Goal: Task Accomplishment & Management: Use online tool/utility

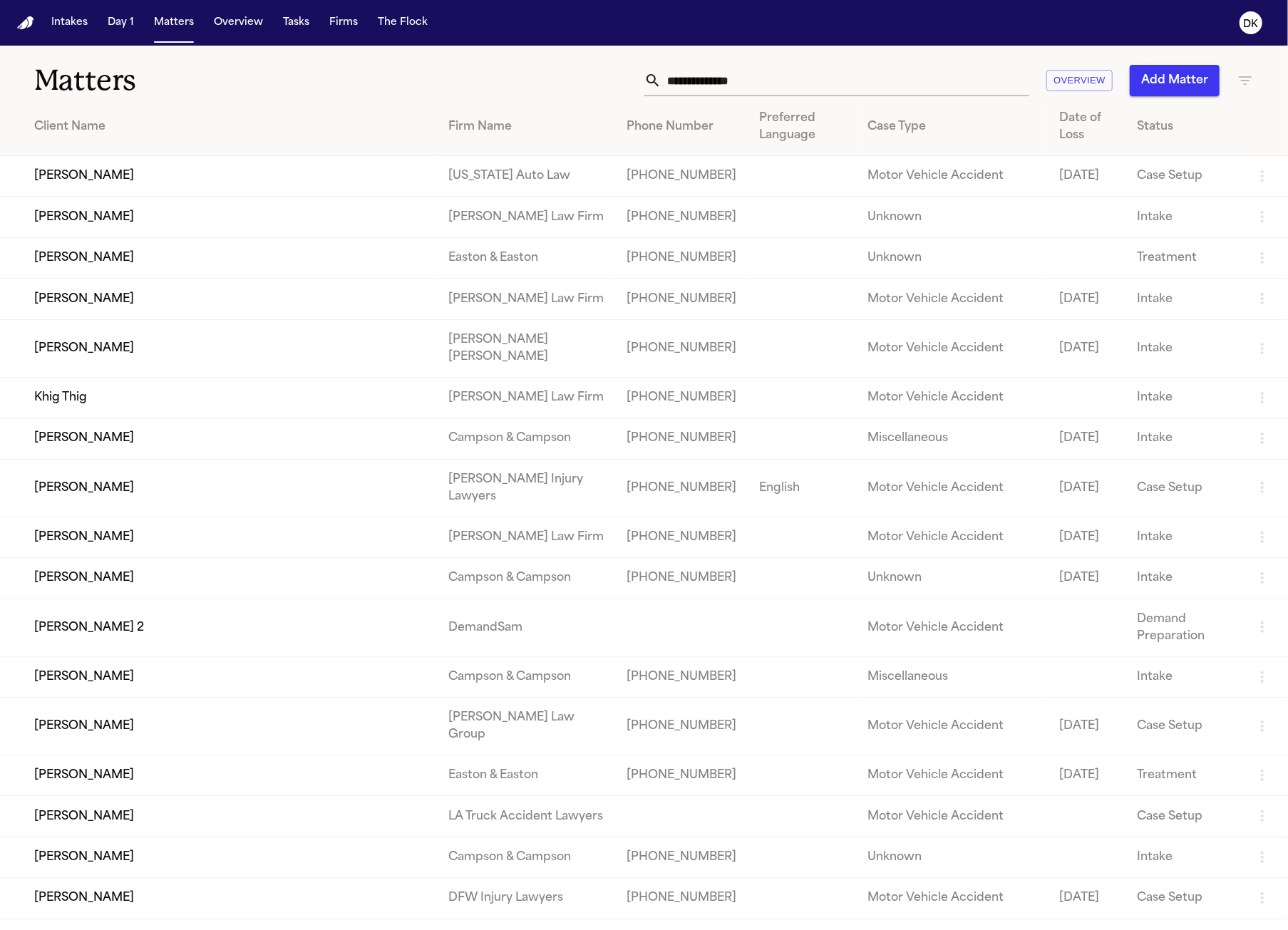
click at [258, 356] on td "[PERSON_NAME]" at bounding box center [218, 348] width 437 height 58
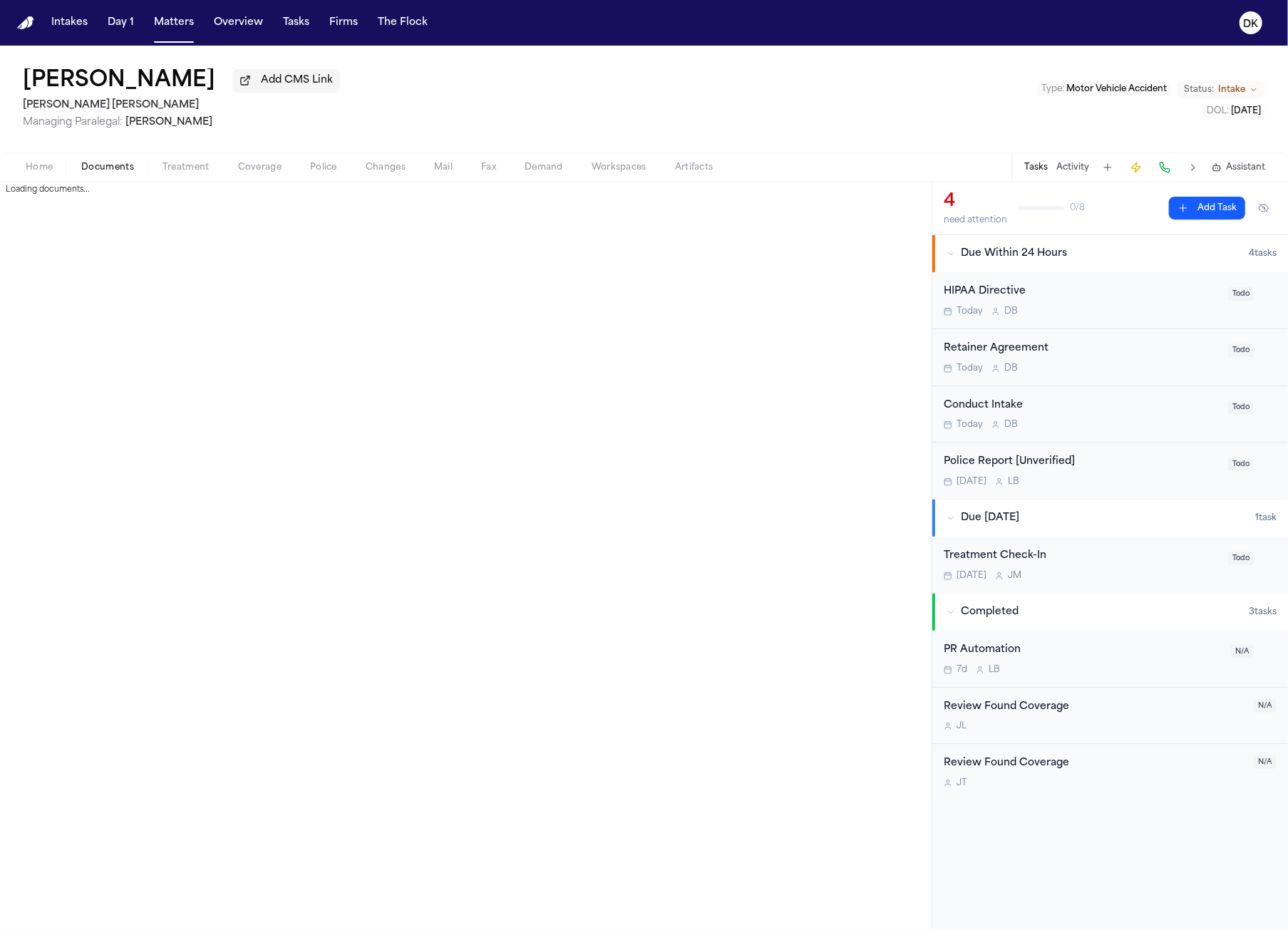
click at [103, 176] on button "Documents" at bounding box center [107, 167] width 81 height 17
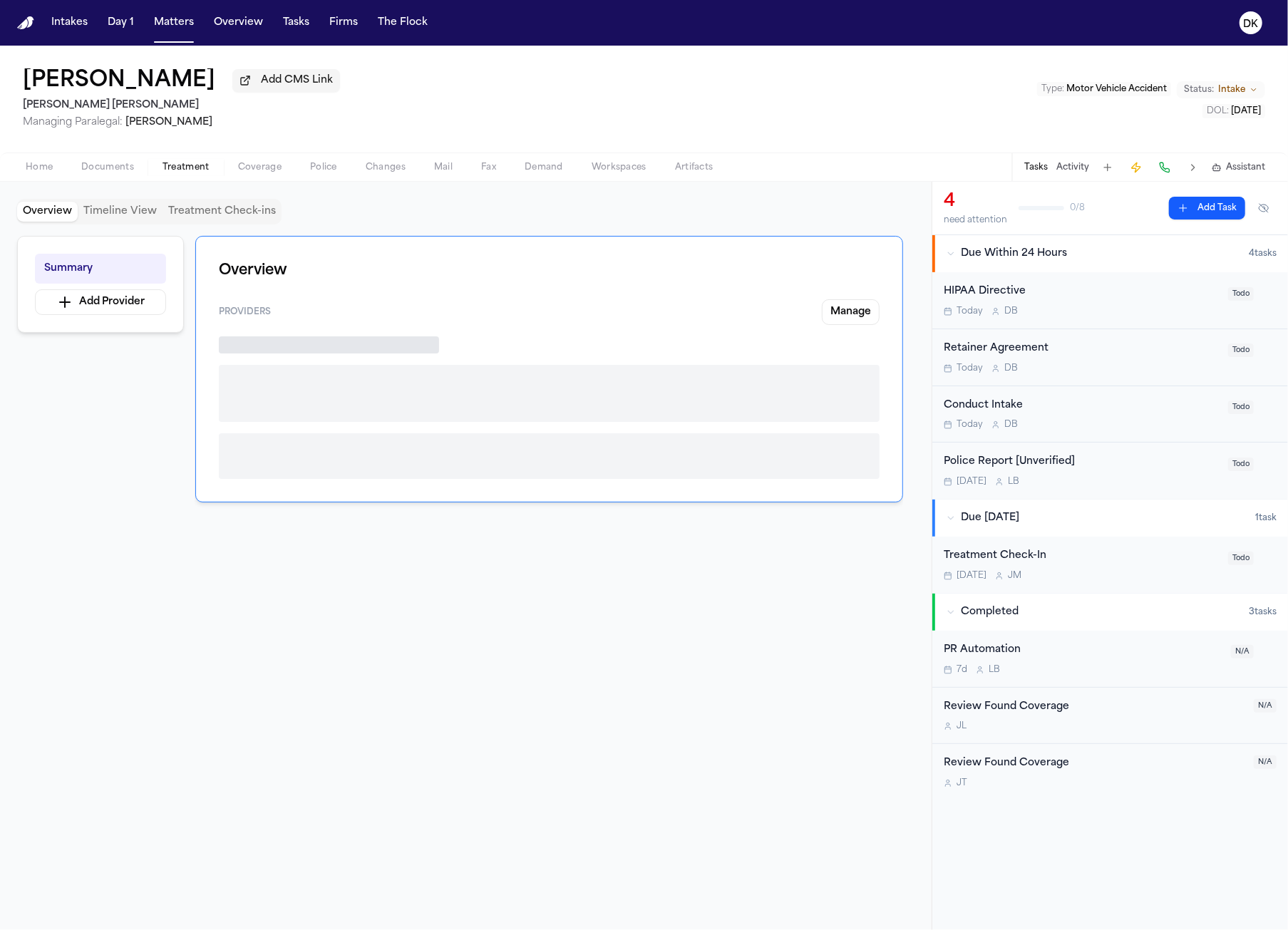
click at [172, 161] on button "Treatment" at bounding box center [185, 167] width 75 height 17
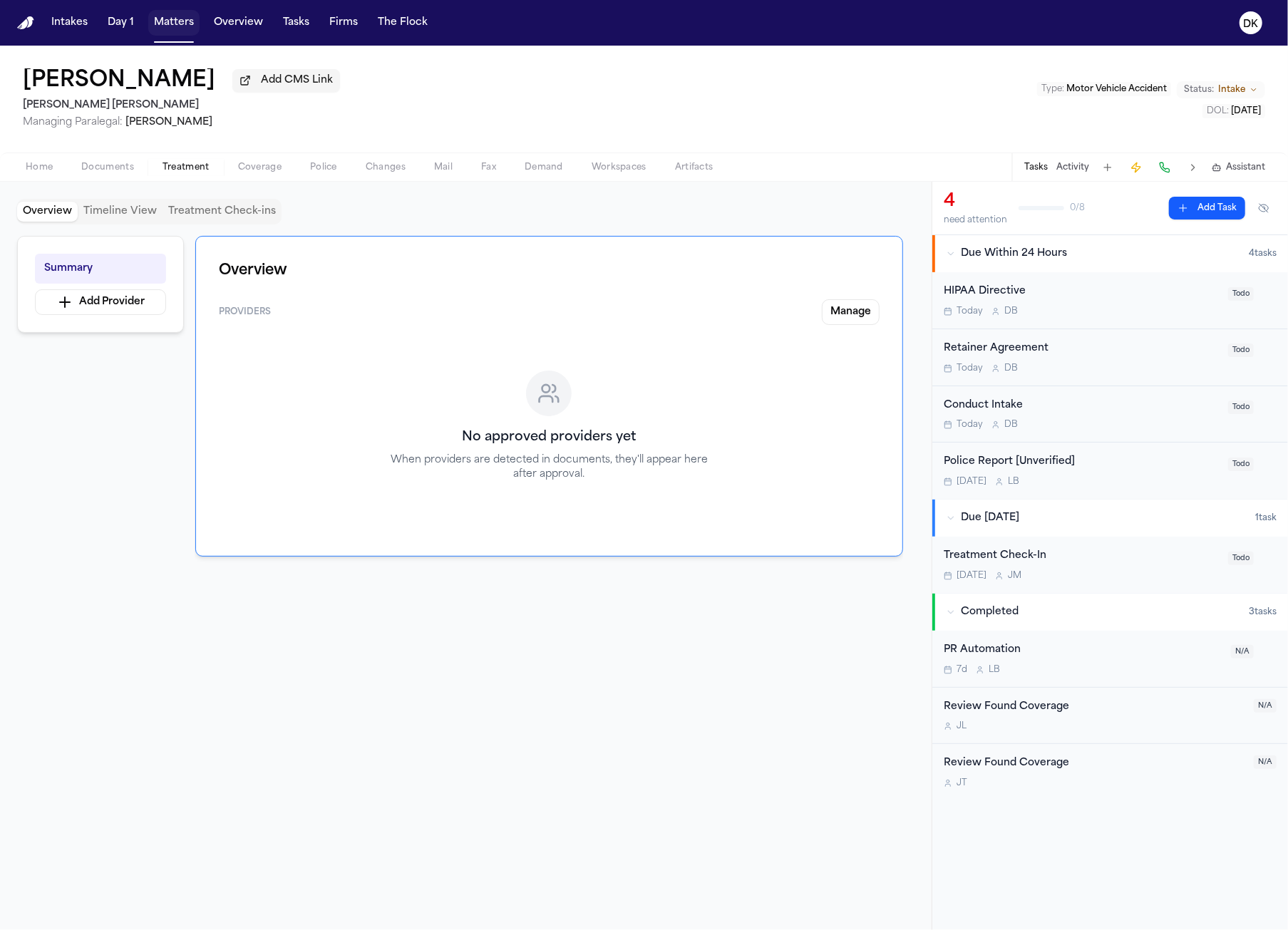
click at [185, 24] on button "Matters" at bounding box center [174, 23] width 52 height 26
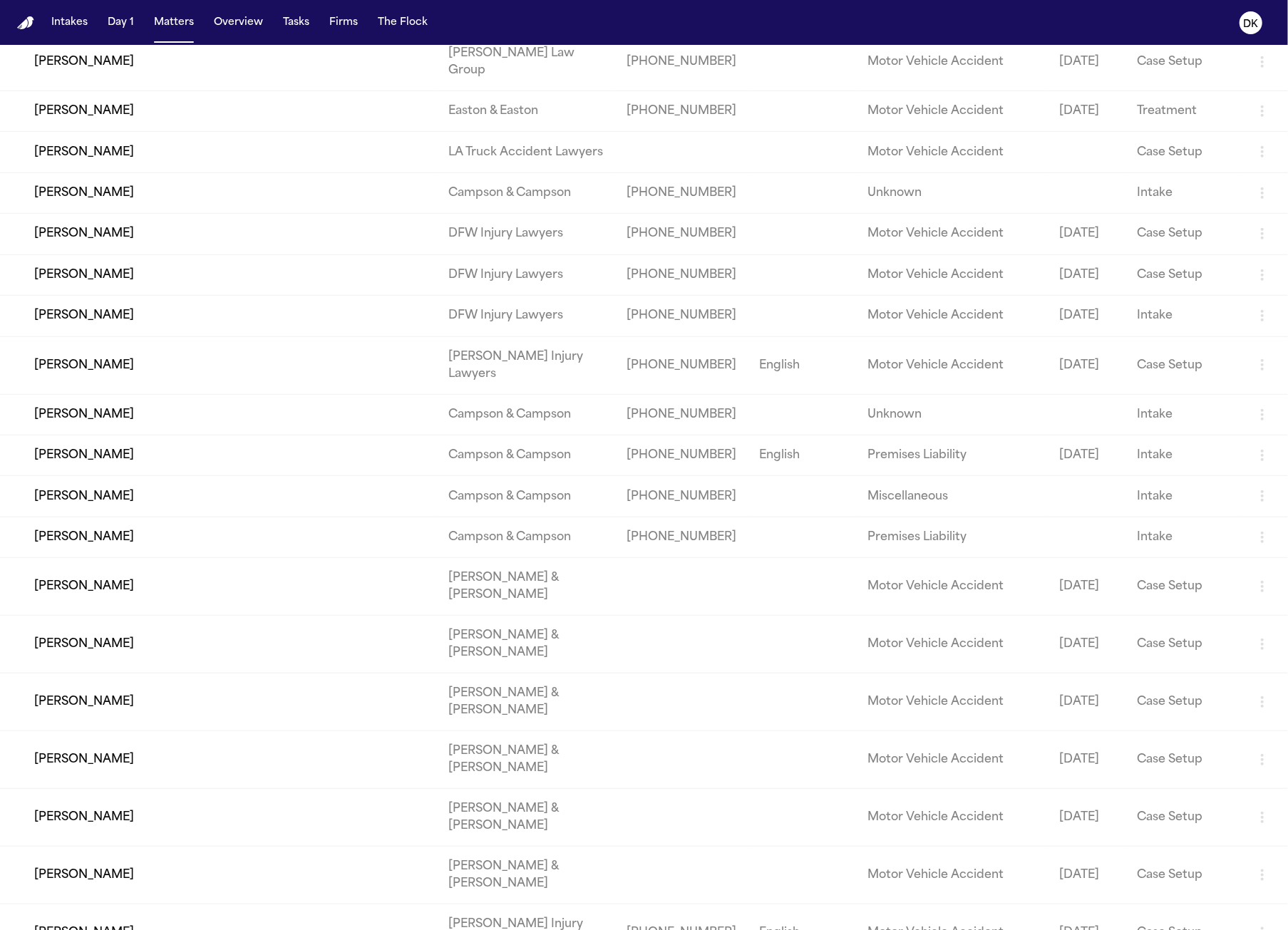
scroll to position [1089, 0]
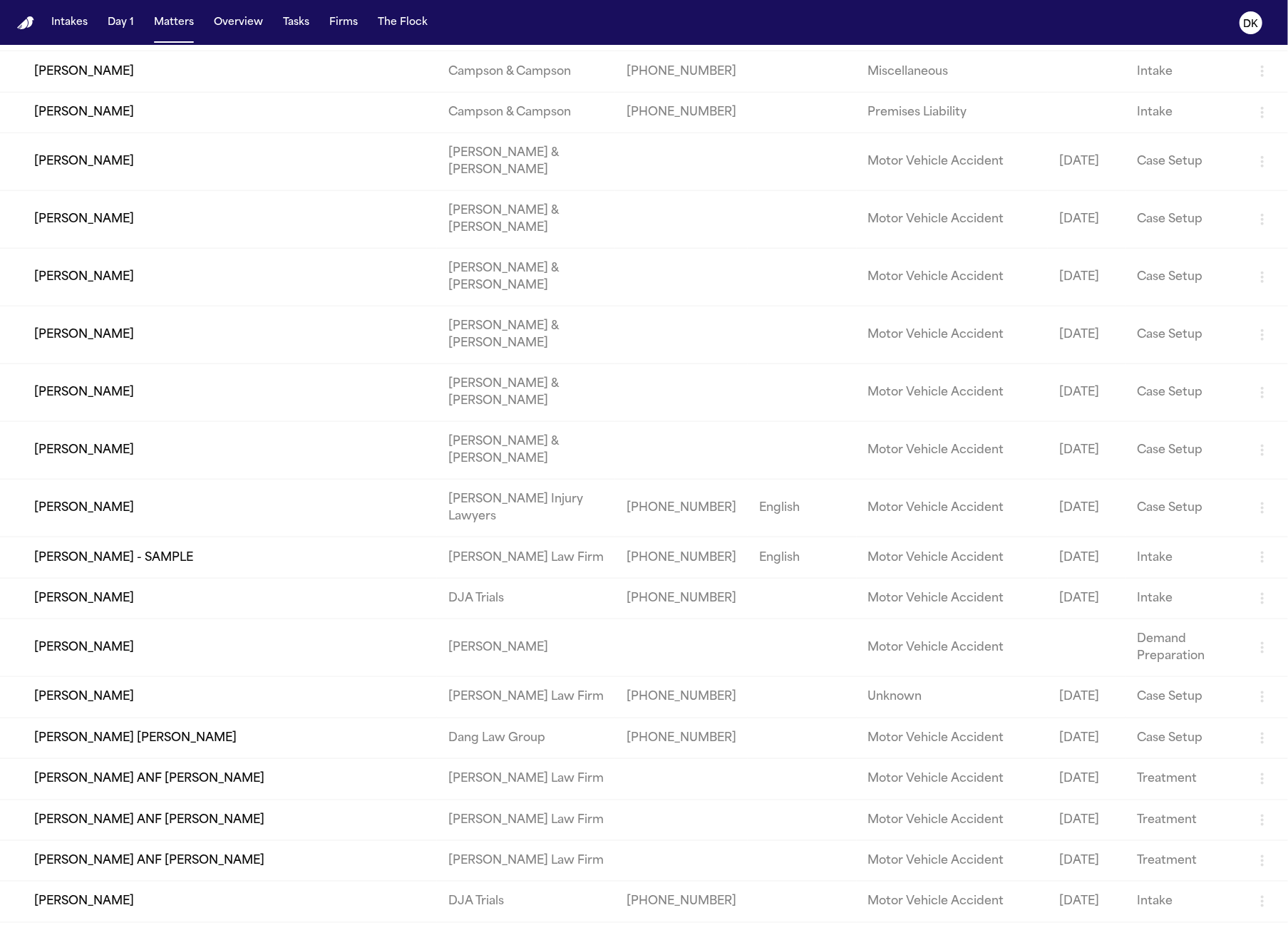
click at [150, 537] on td "[PERSON_NAME]" at bounding box center [218, 508] width 437 height 58
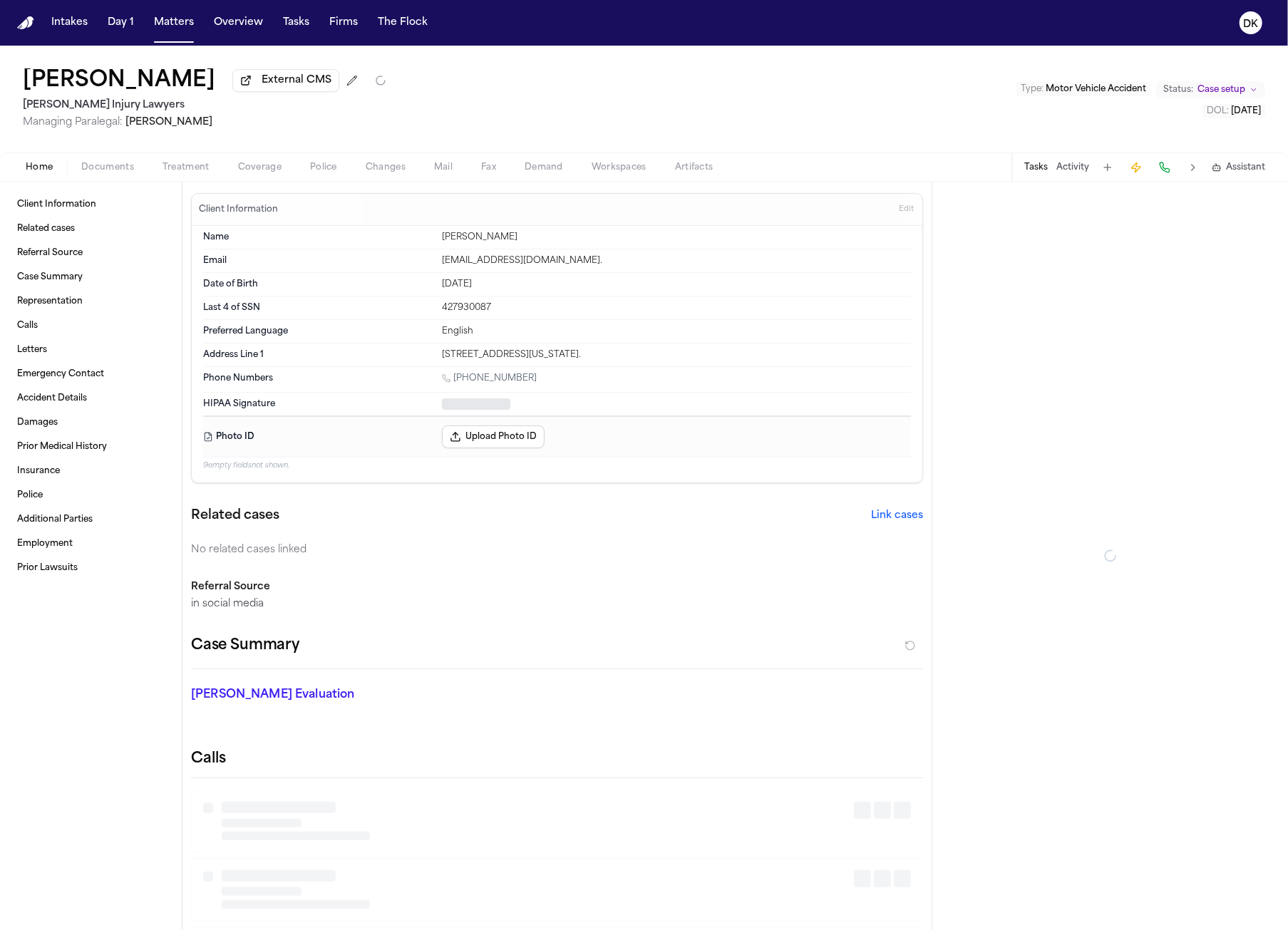
scroll to position [24, 0]
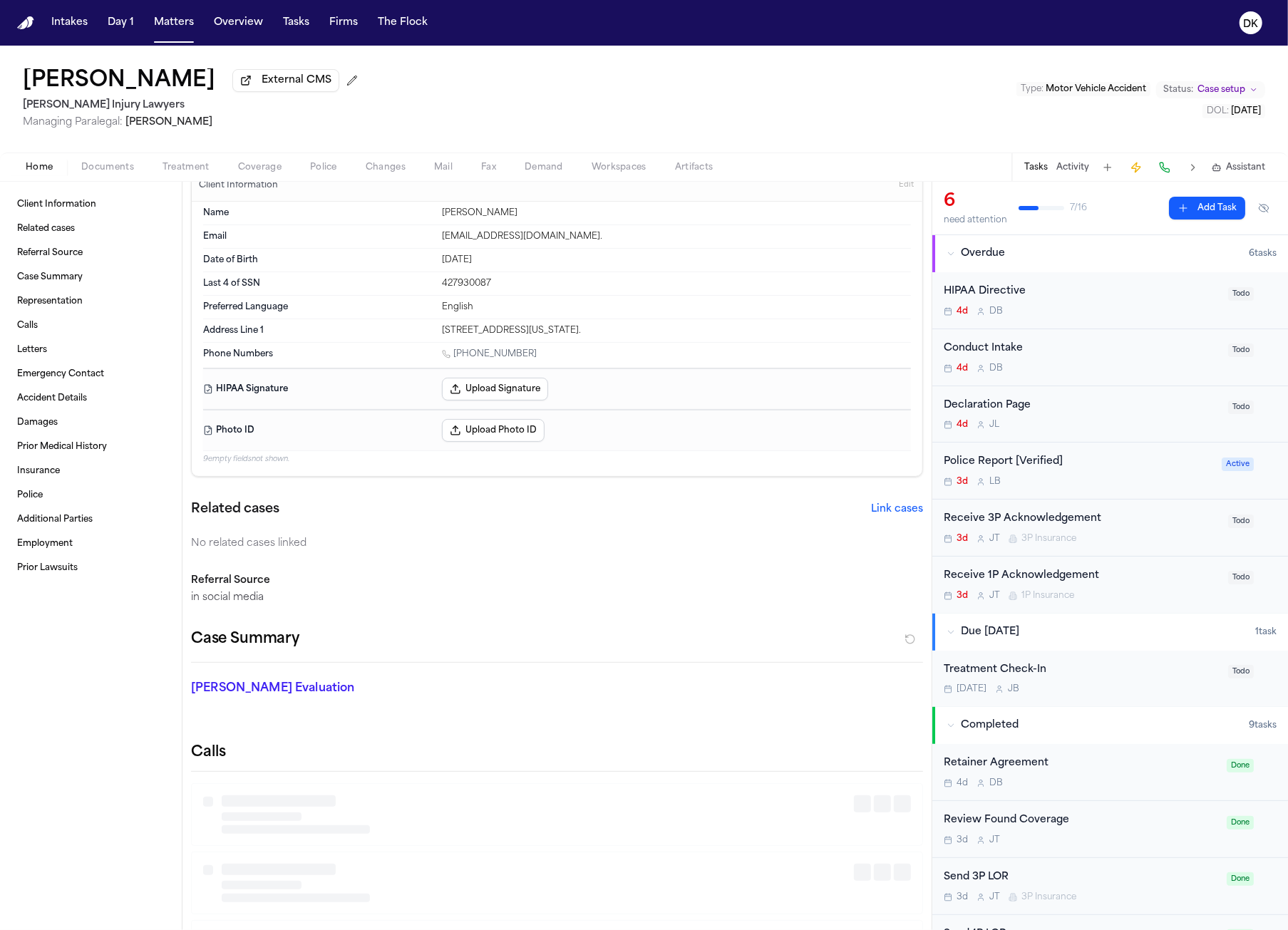
click at [186, 173] on span "Treatment" at bounding box center [186, 167] width 47 height 11
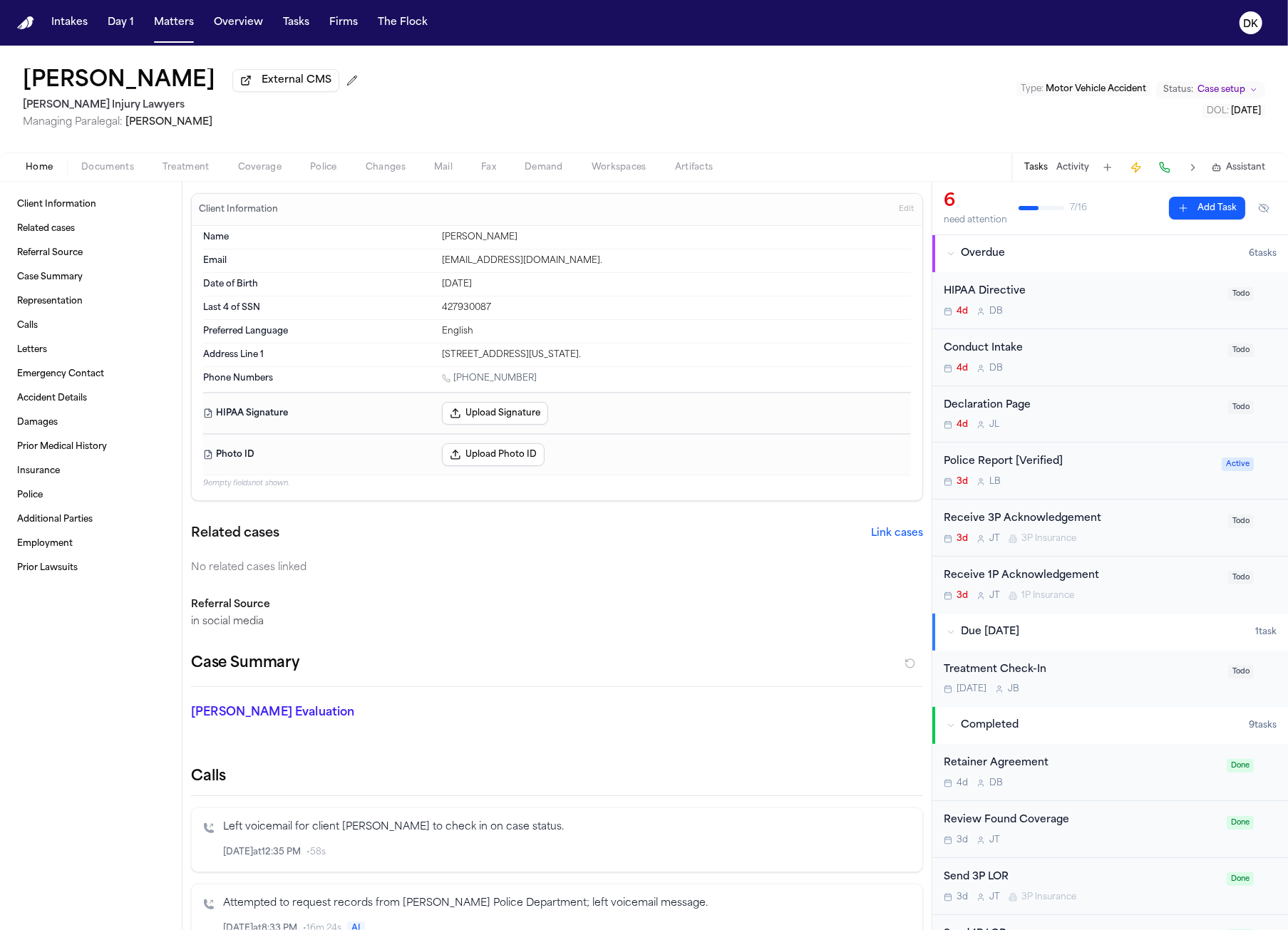
scroll to position [138, 0]
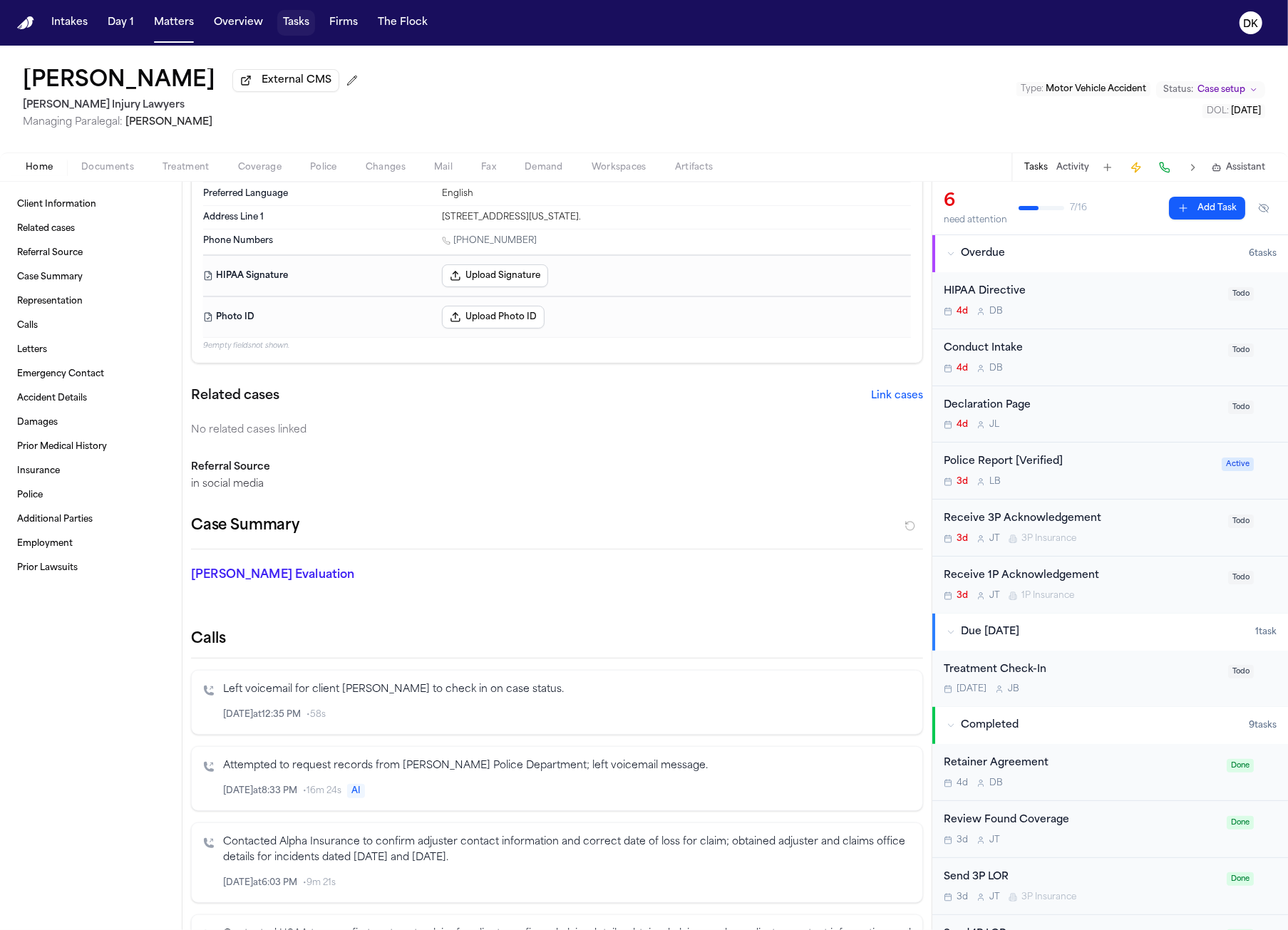
click at [287, 17] on button "Tasks" at bounding box center [296, 23] width 38 height 26
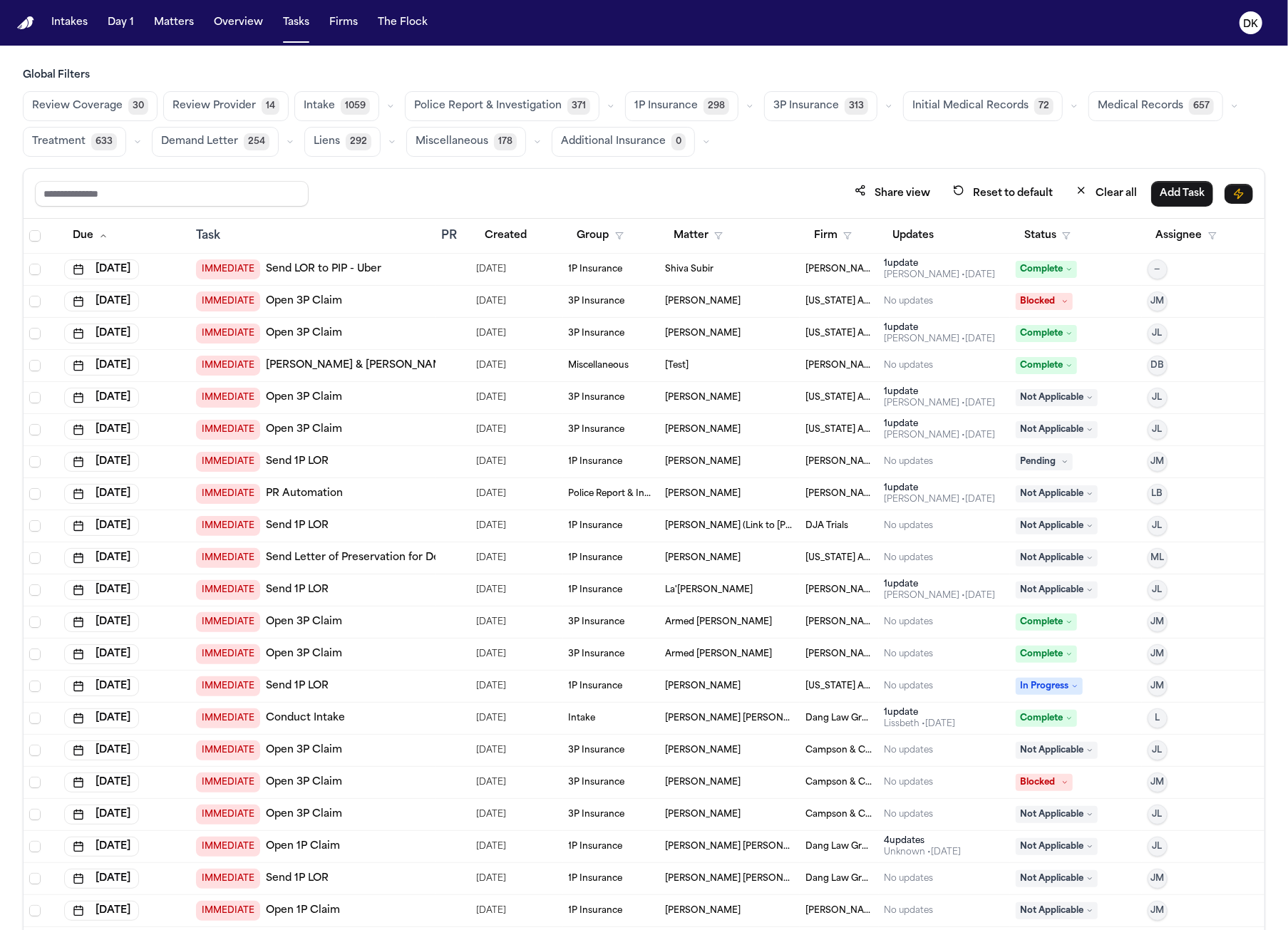
click at [1109, 99] on span "Medical Records" at bounding box center [1140, 106] width 86 height 14
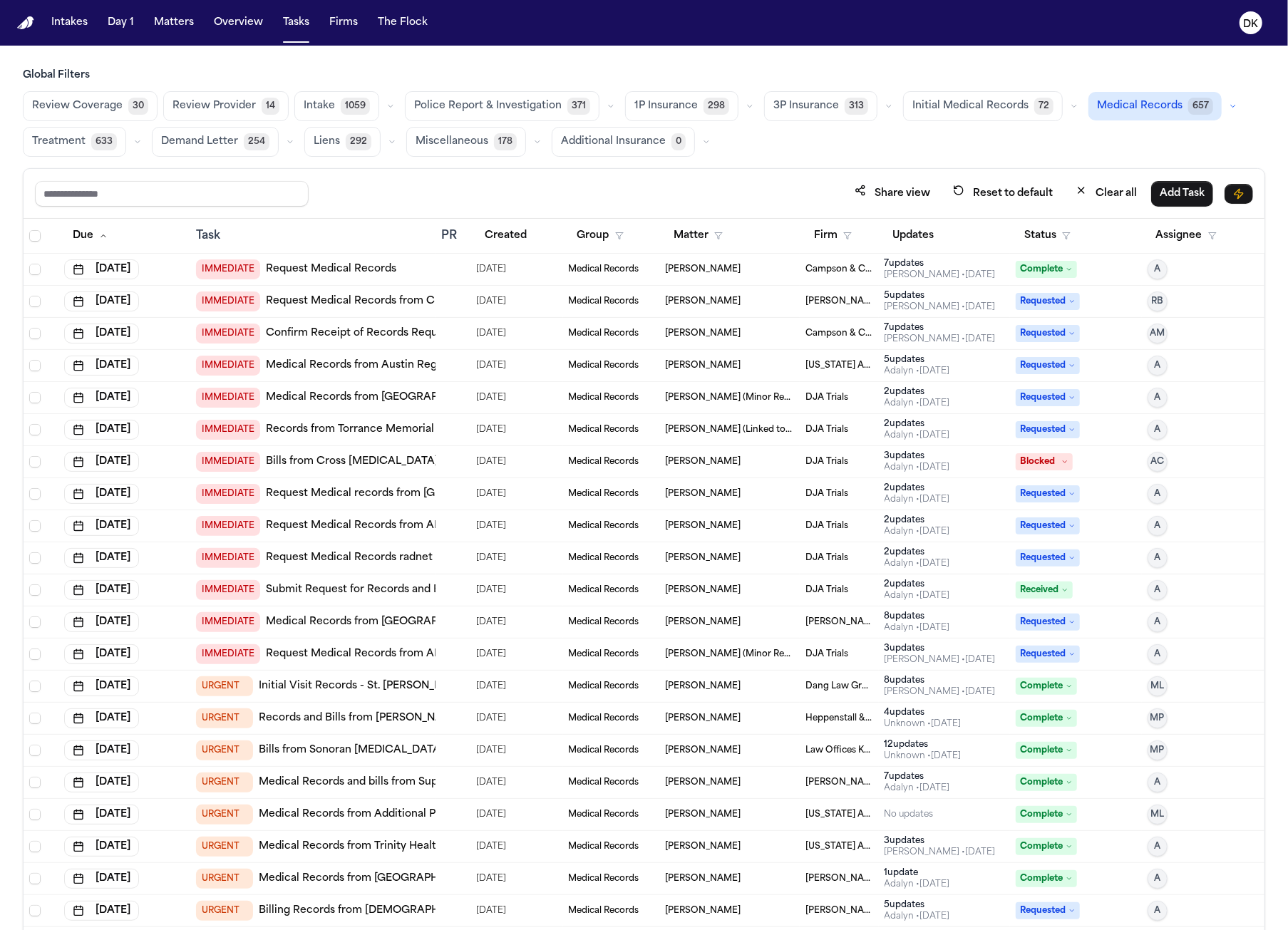
scroll to position [283, 0]
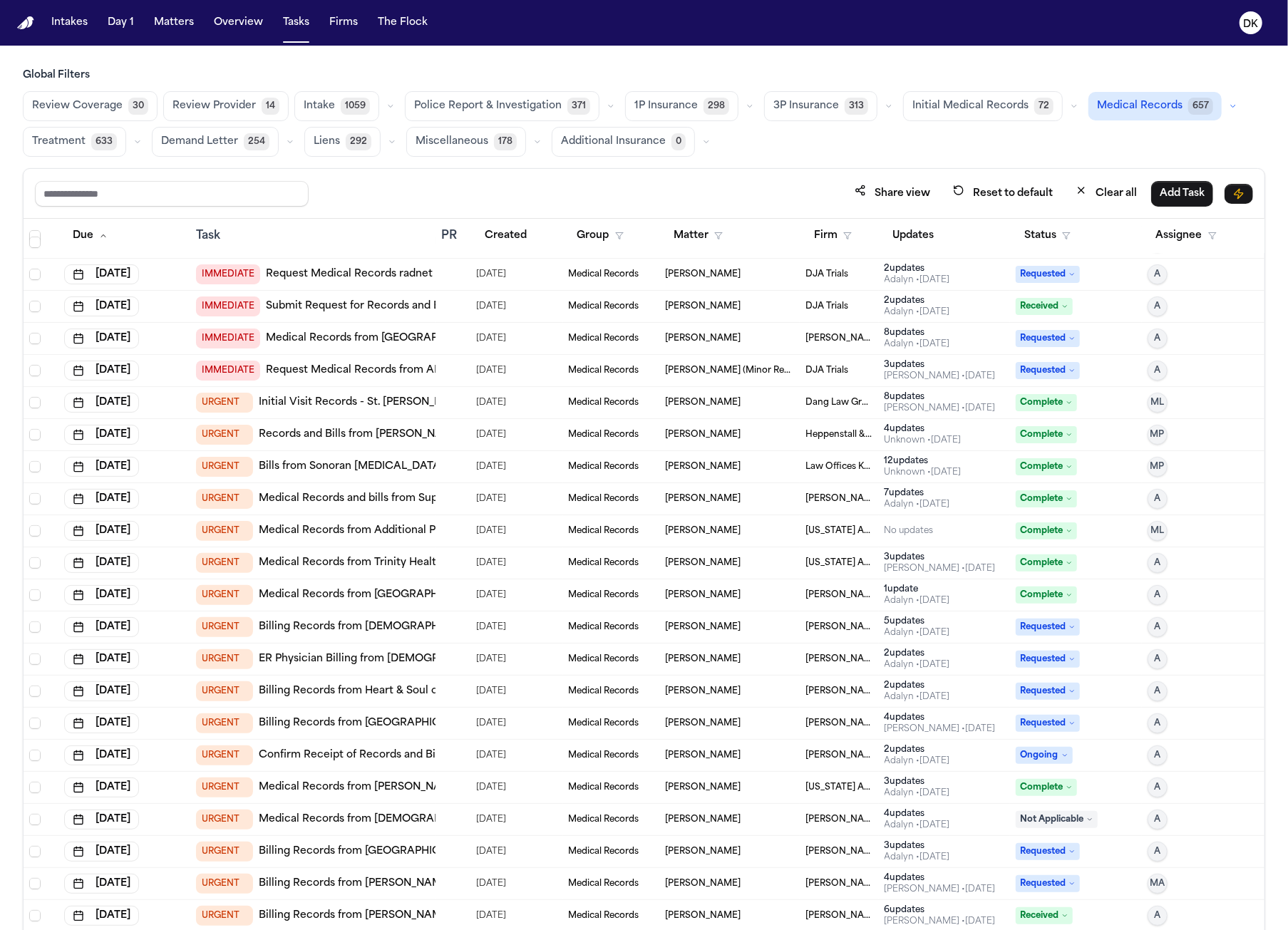
click at [451, 493] on div at bounding box center [453, 498] width 24 height 11
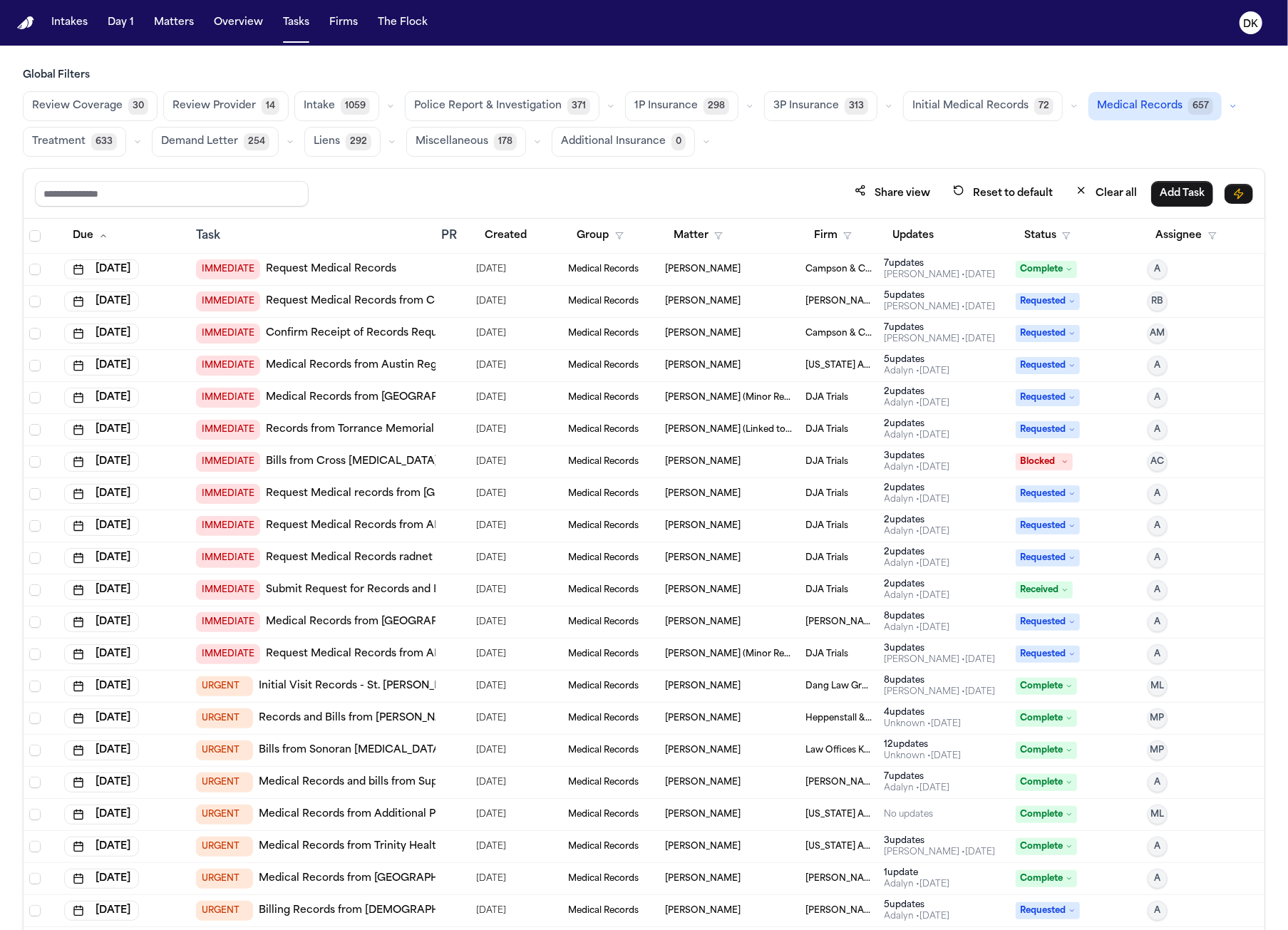
click at [537, 407] on td "[DATE]" at bounding box center [516, 398] width 92 height 32
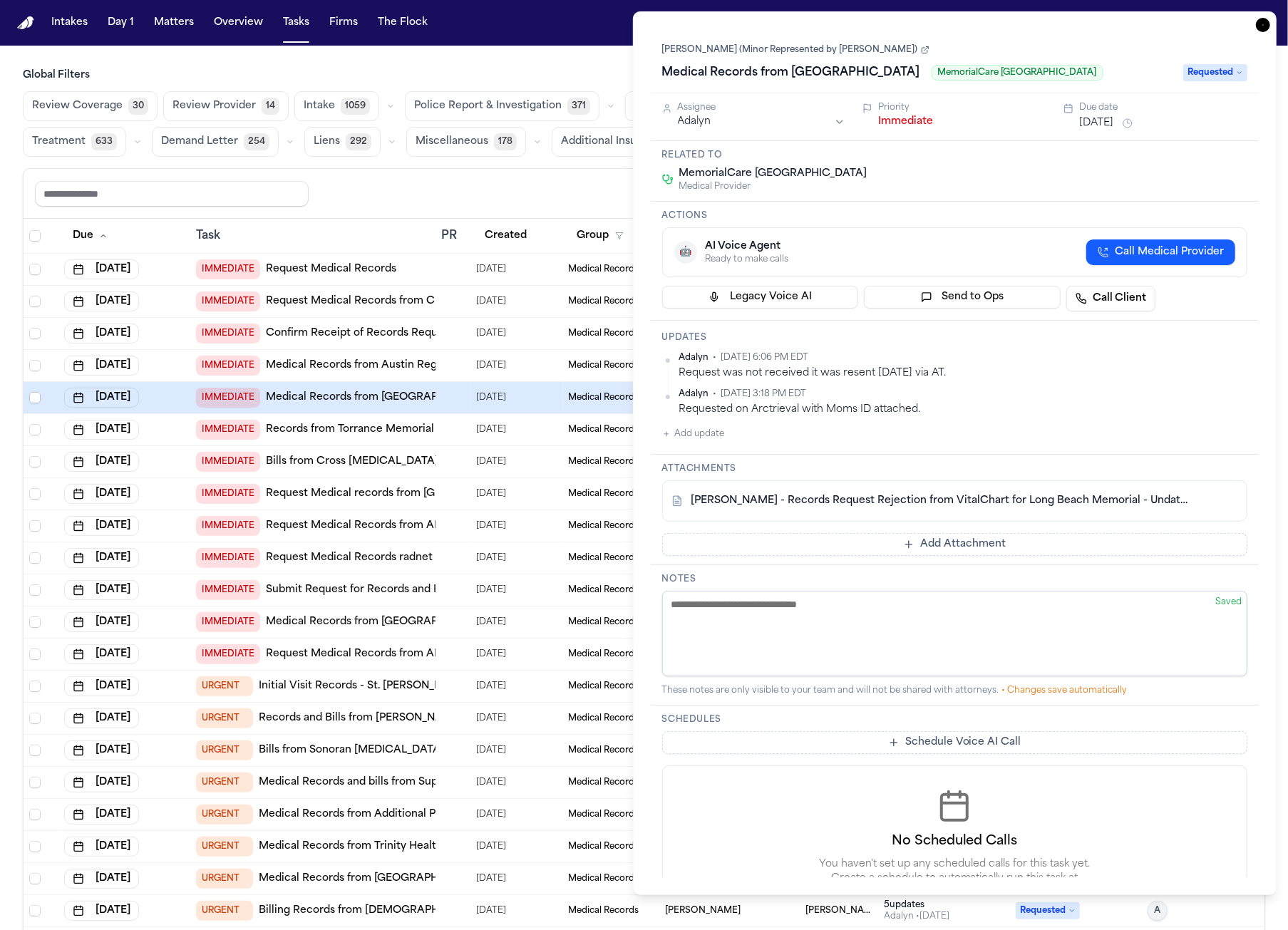
click at [462, 557] on div at bounding box center [453, 558] width 24 height 11
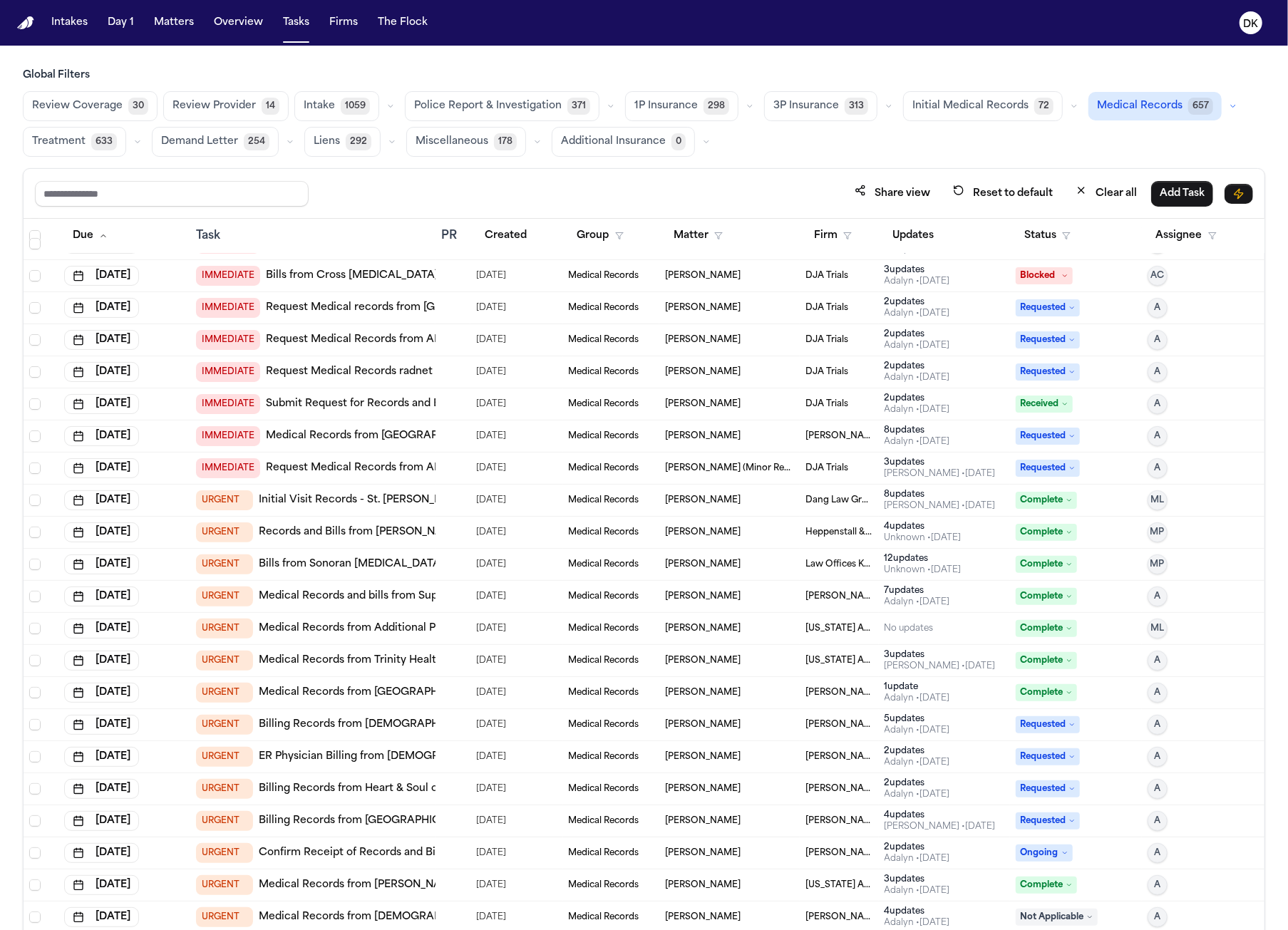
click at [454, 623] on div at bounding box center [453, 628] width 24 height 11
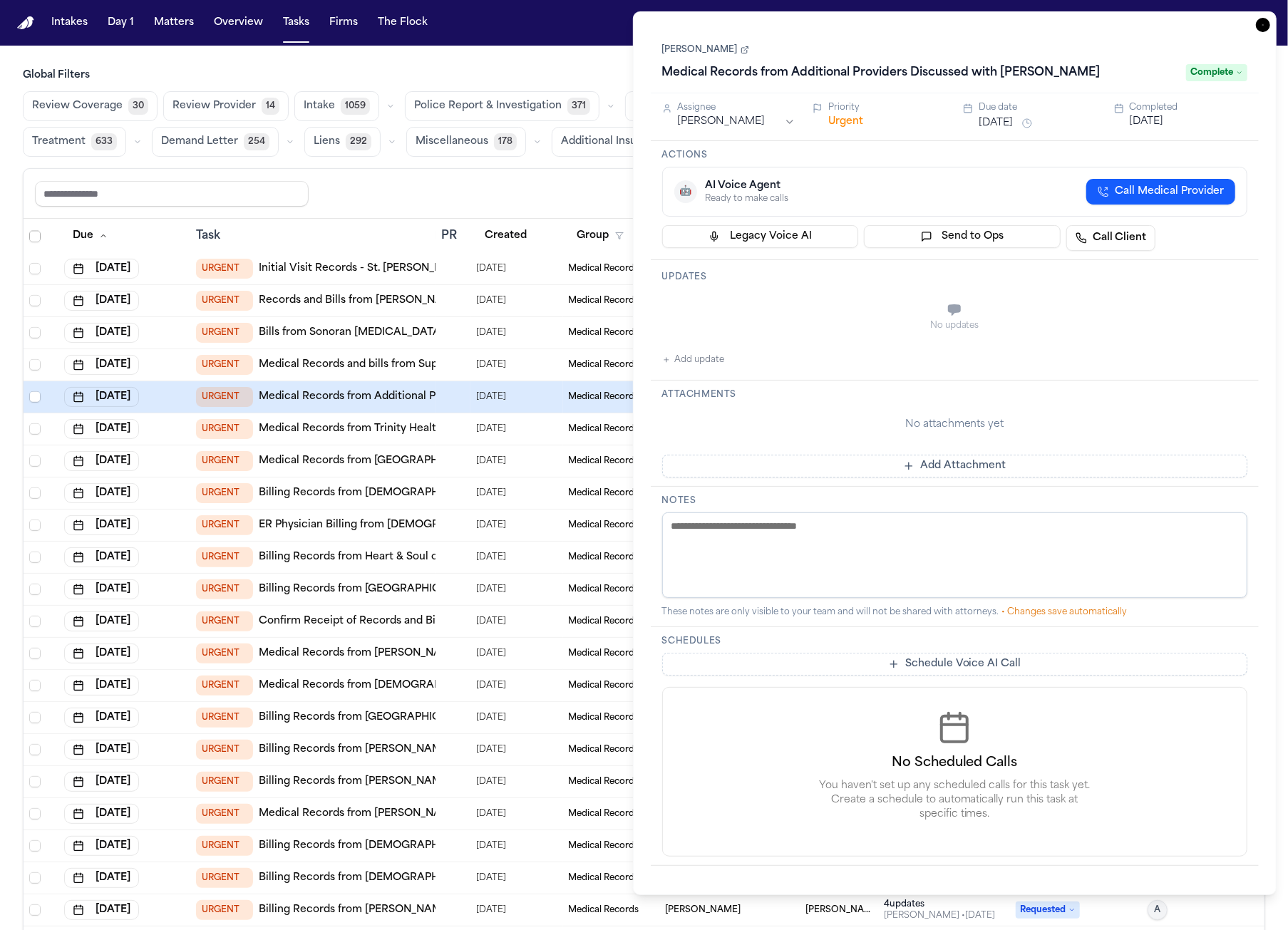
click at [443, 647] on div at bounding box center [447, 653] width 11 height 11
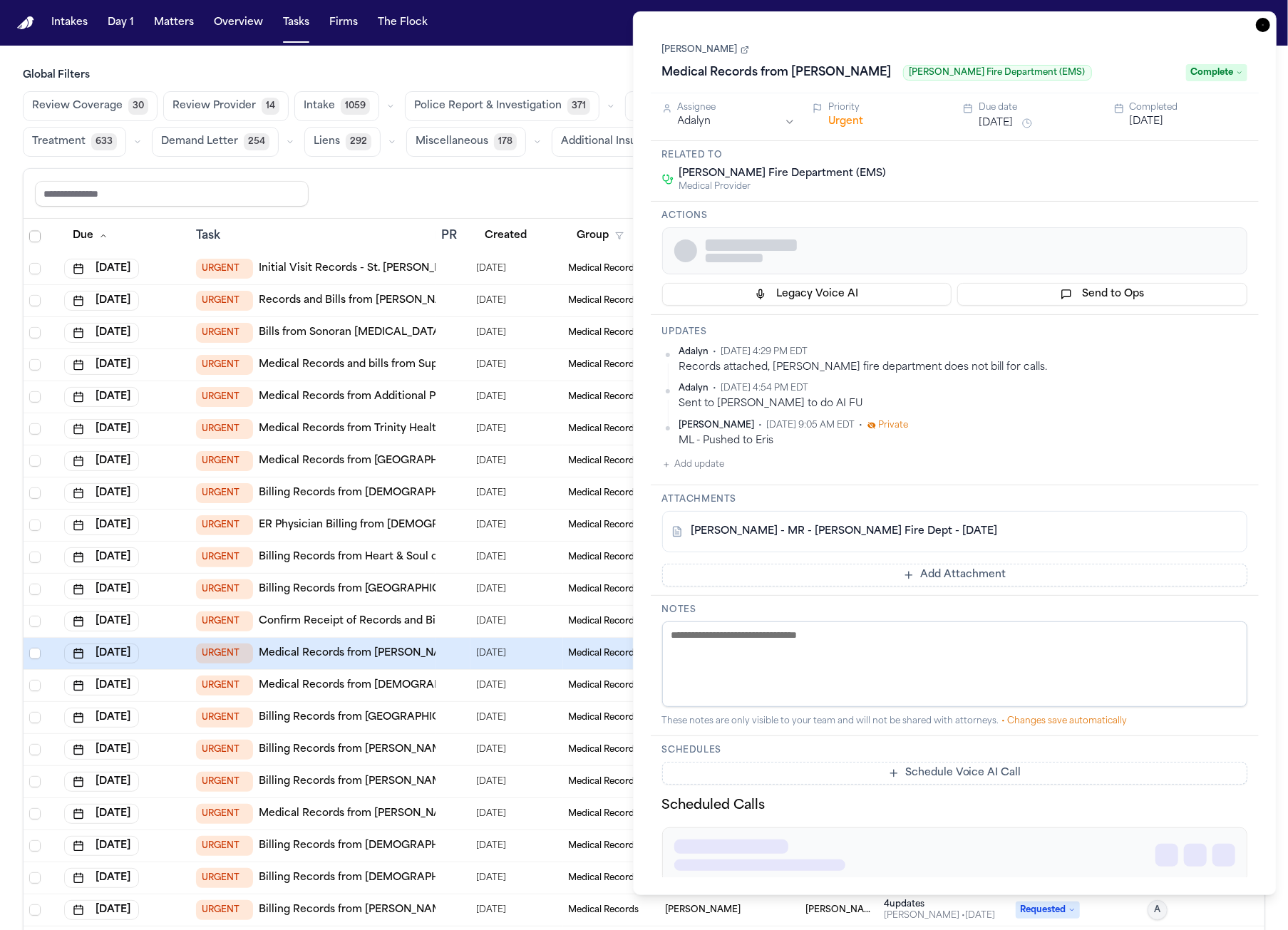
scroll to position [695, 0]
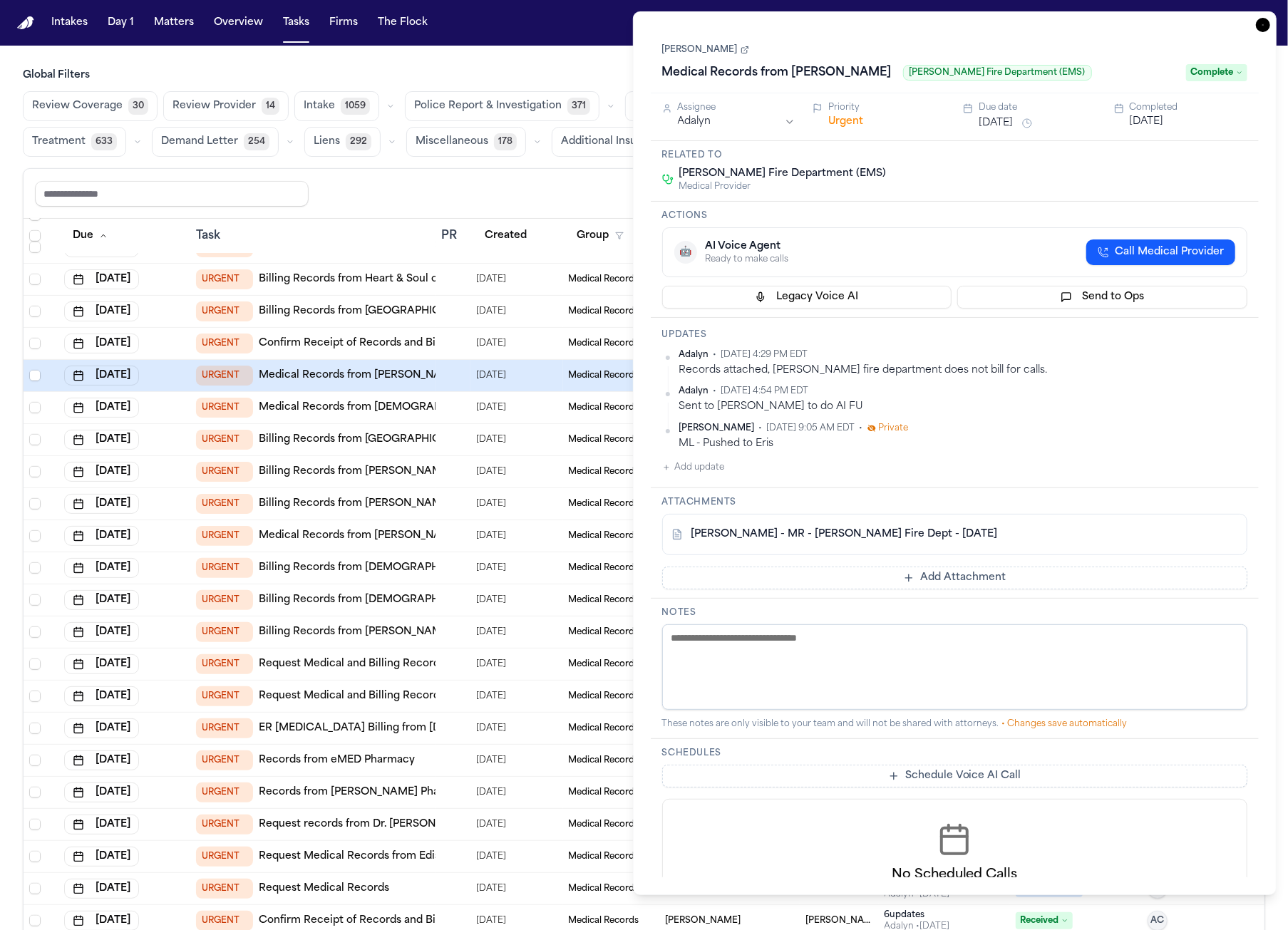
click at [443, 648] on td at bounding box center [453, 664] width 35 height 32
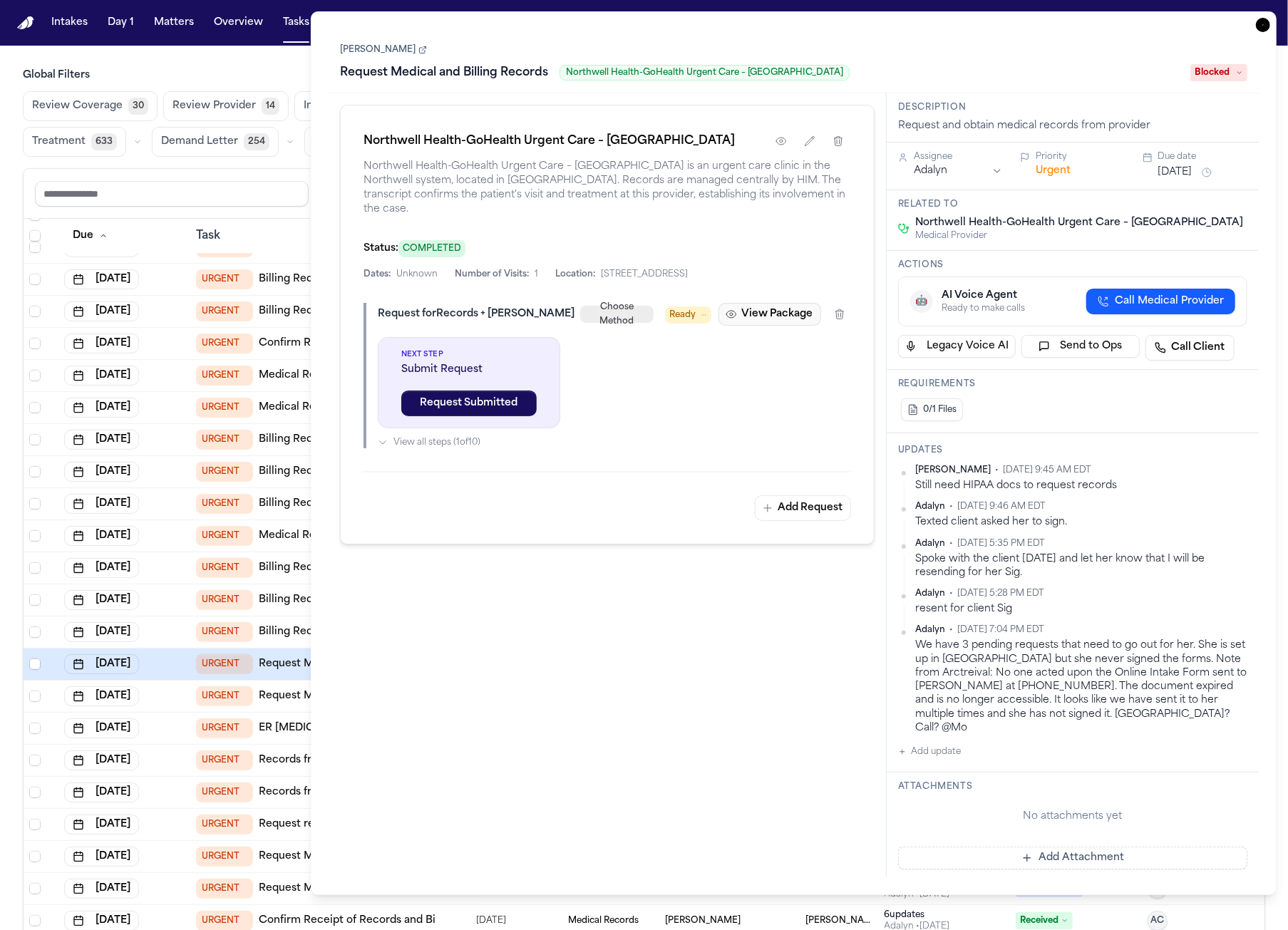
click at [764, 303] on button "View Package" at bounding box center [769, 315] width 103 height 23
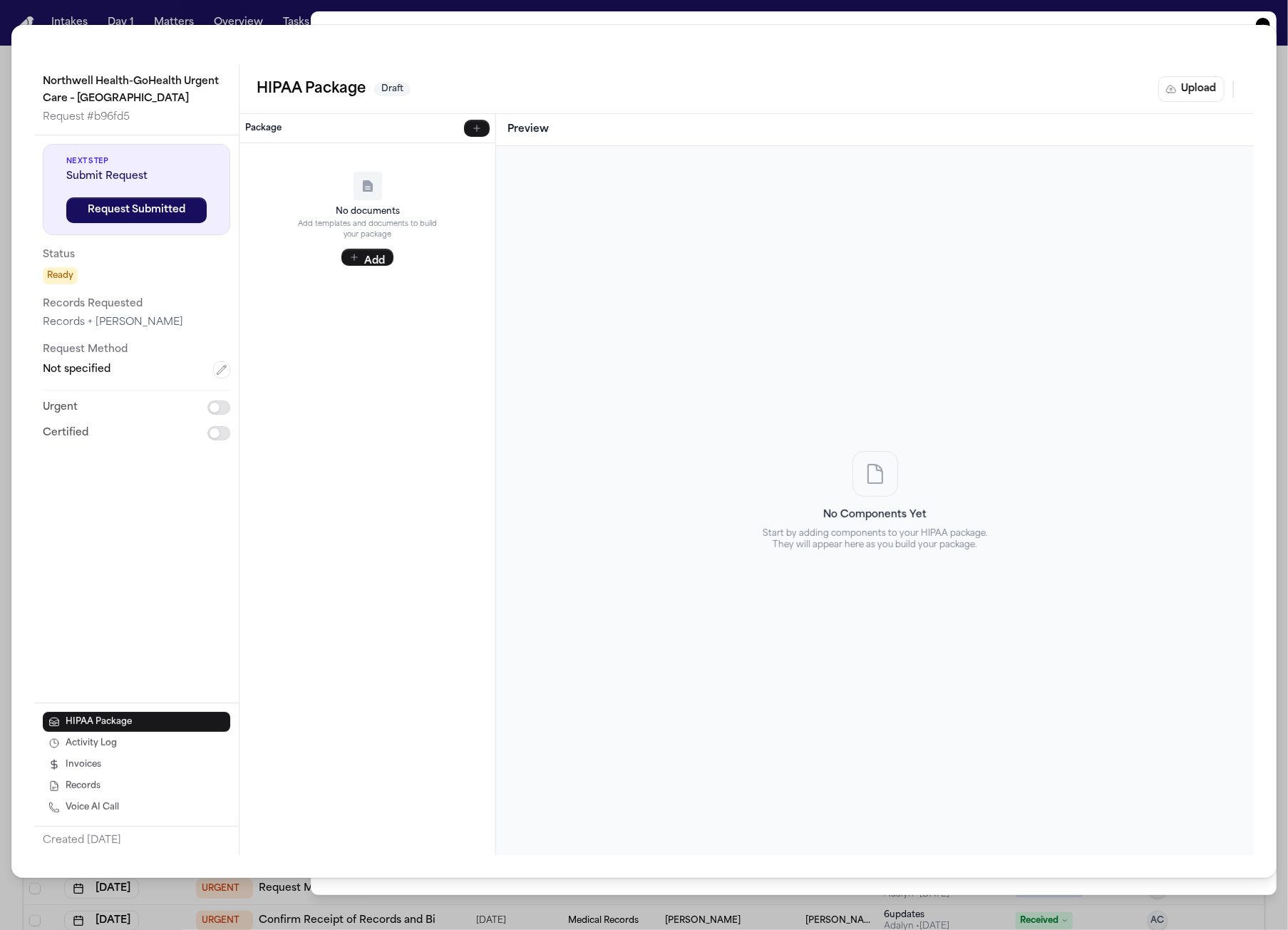
click at [125, 123] on p "Request # b96fd5" at bounding box center [136, 117] width 188 height 17
click at [96, 110] on p "Request # b96fd5" at bounding box center [136, 117] width 188 height 17
click at [109, 119] on p "Request # b96fd5" at bounding box center [136, 117] width 188 height 17
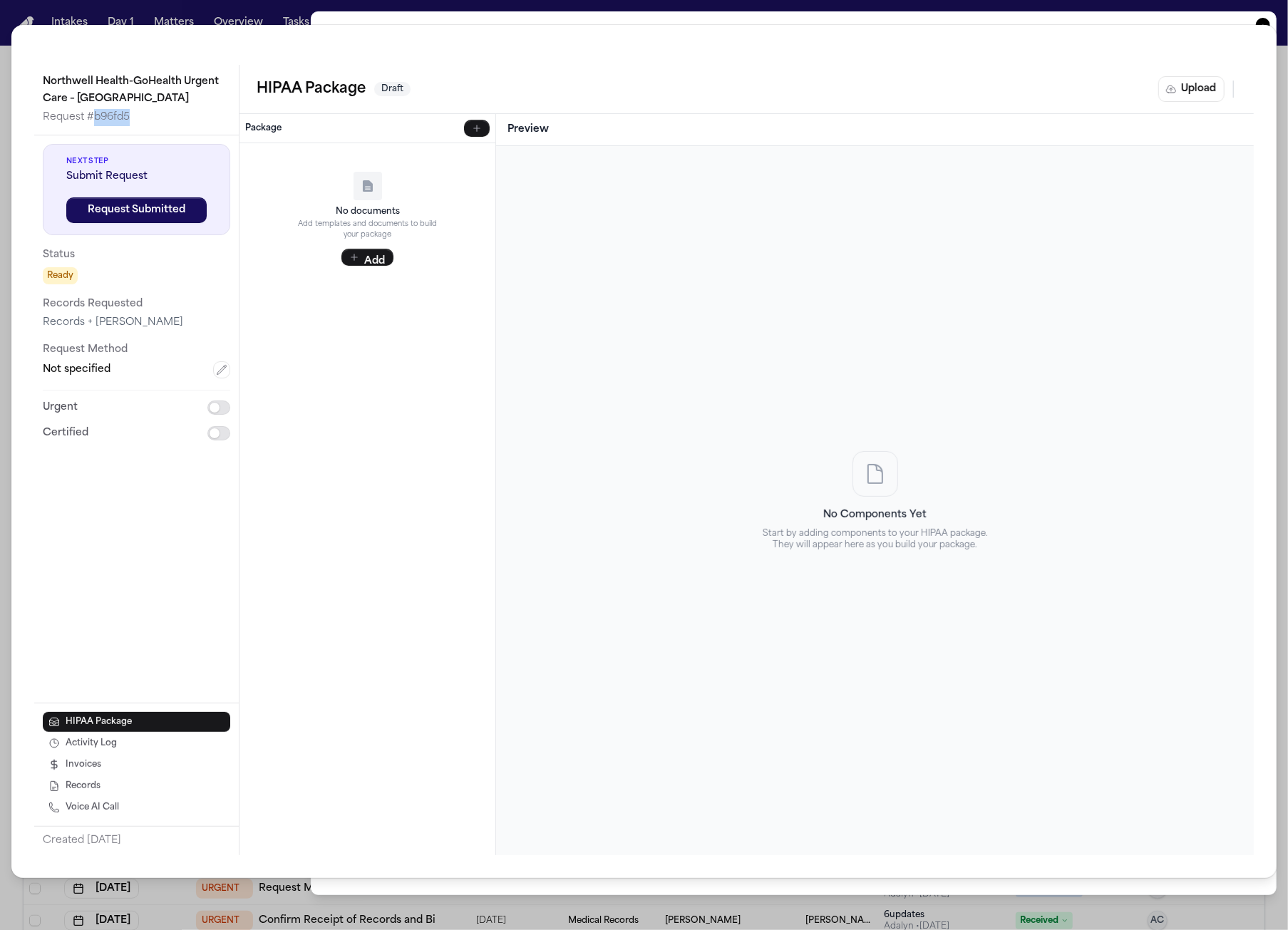
click at [109, 119] on p "Request # b96fd5" at bounding box center [136, 117] width 188 height 17
click at [109, 121] on p "Request # b96fd5" at bounding box center [136, 117] width 188 height 17
click at [146, 25] on div "Northwell Health-GoHealth Urgent Care – Amityville Request # b96fd5 Next Step S…" at bounding box center [644, 451] width 1265 height 853
click at [179, 1] on div "Northwell Health-GoHealth Urgent Care – Amityville Request # b96fd5 Next Step S…" at bounding box center [644, 465] width 1288 height 930
